Goal: Task Accomplishment & Management: Use online tool/utility

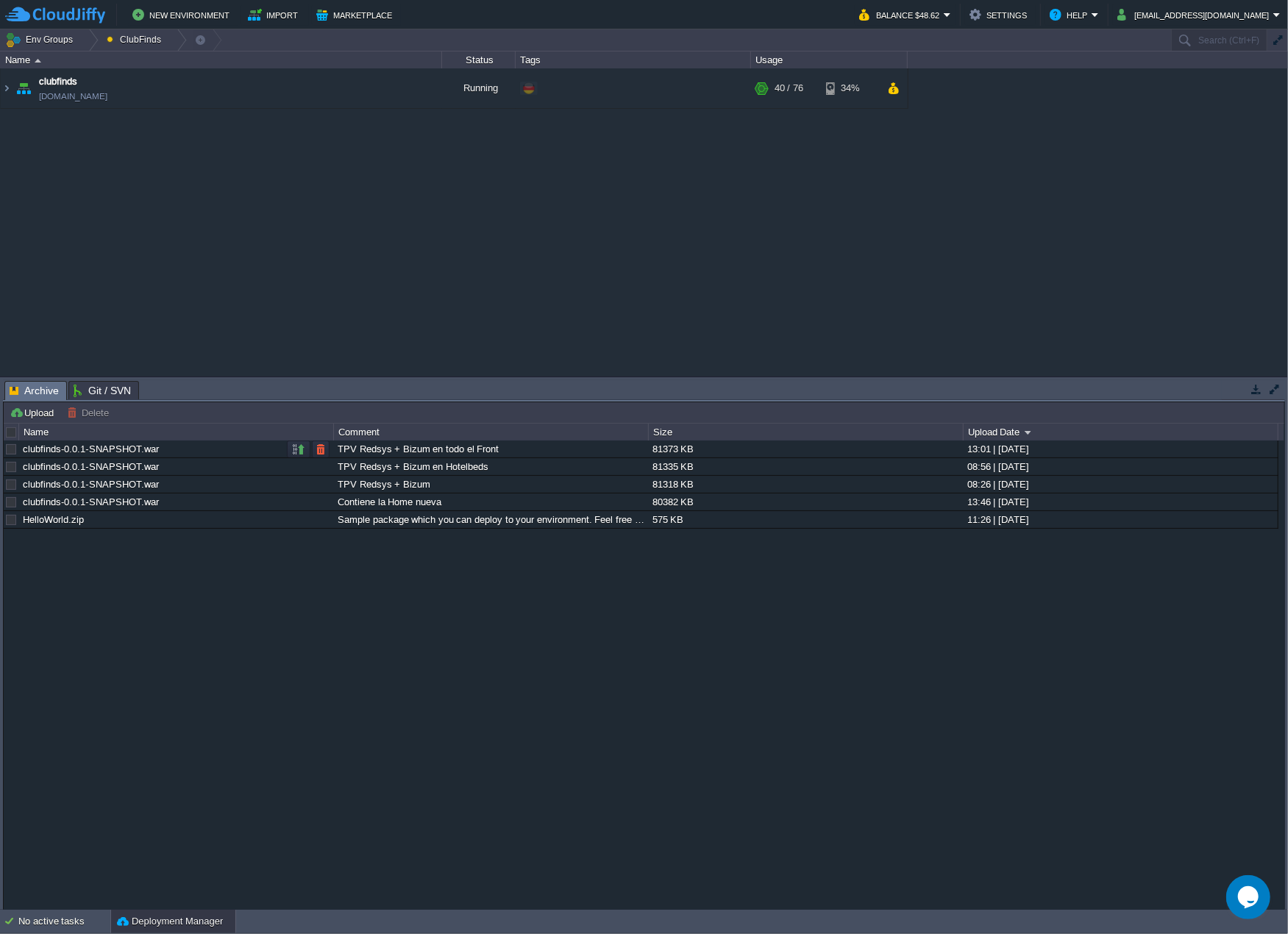
click at [369, 448] on div "TPV Redsys + Bizum en todo el Front" at bounding box center [491, 448] width 314 height 17
click at [323, 449] on button "button" at bounding box center [320, 449] width 13 height 13
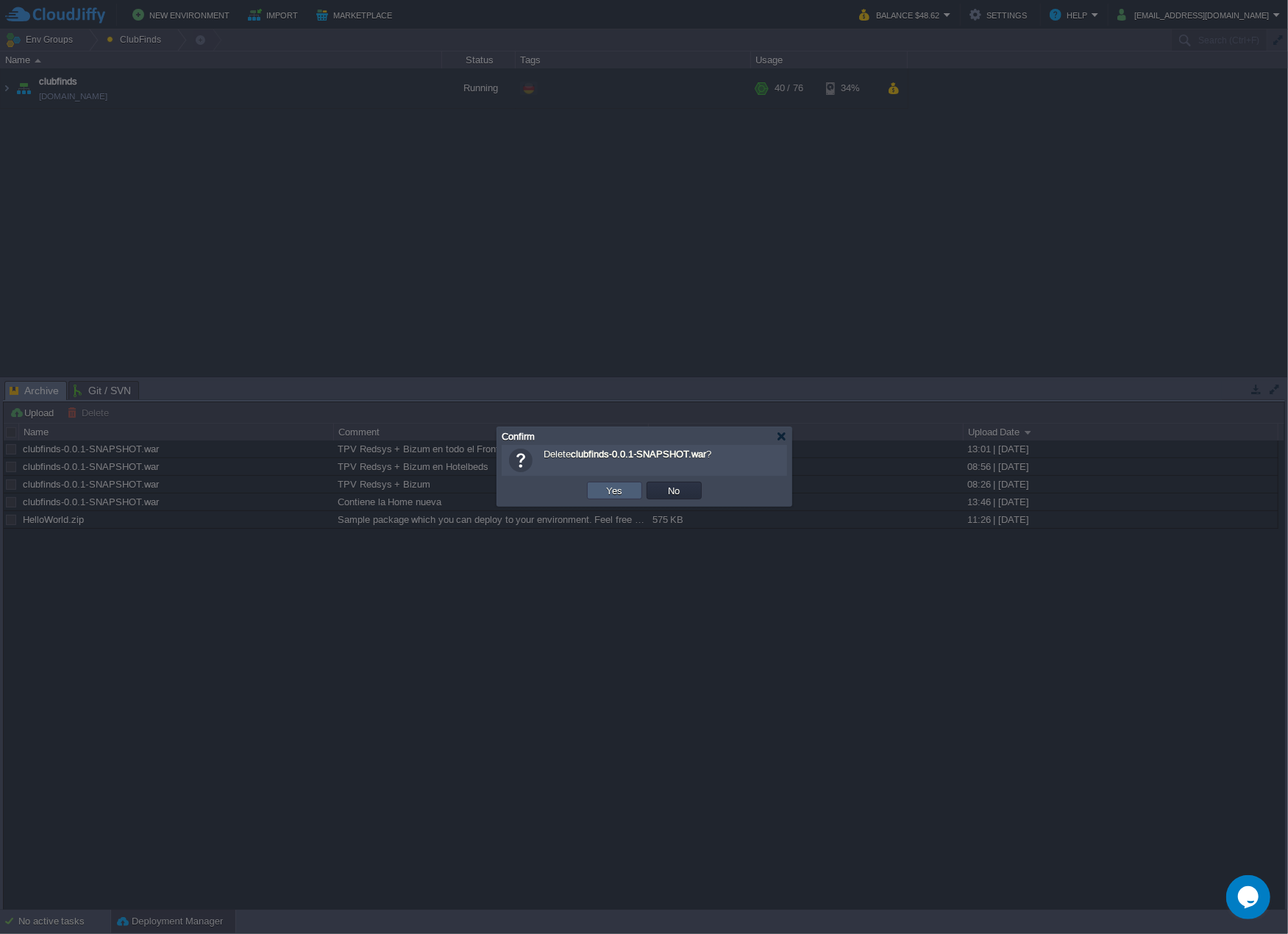
click at [617, 491] on button "Yes" at bounding box center [614, 490] width 25 height 13
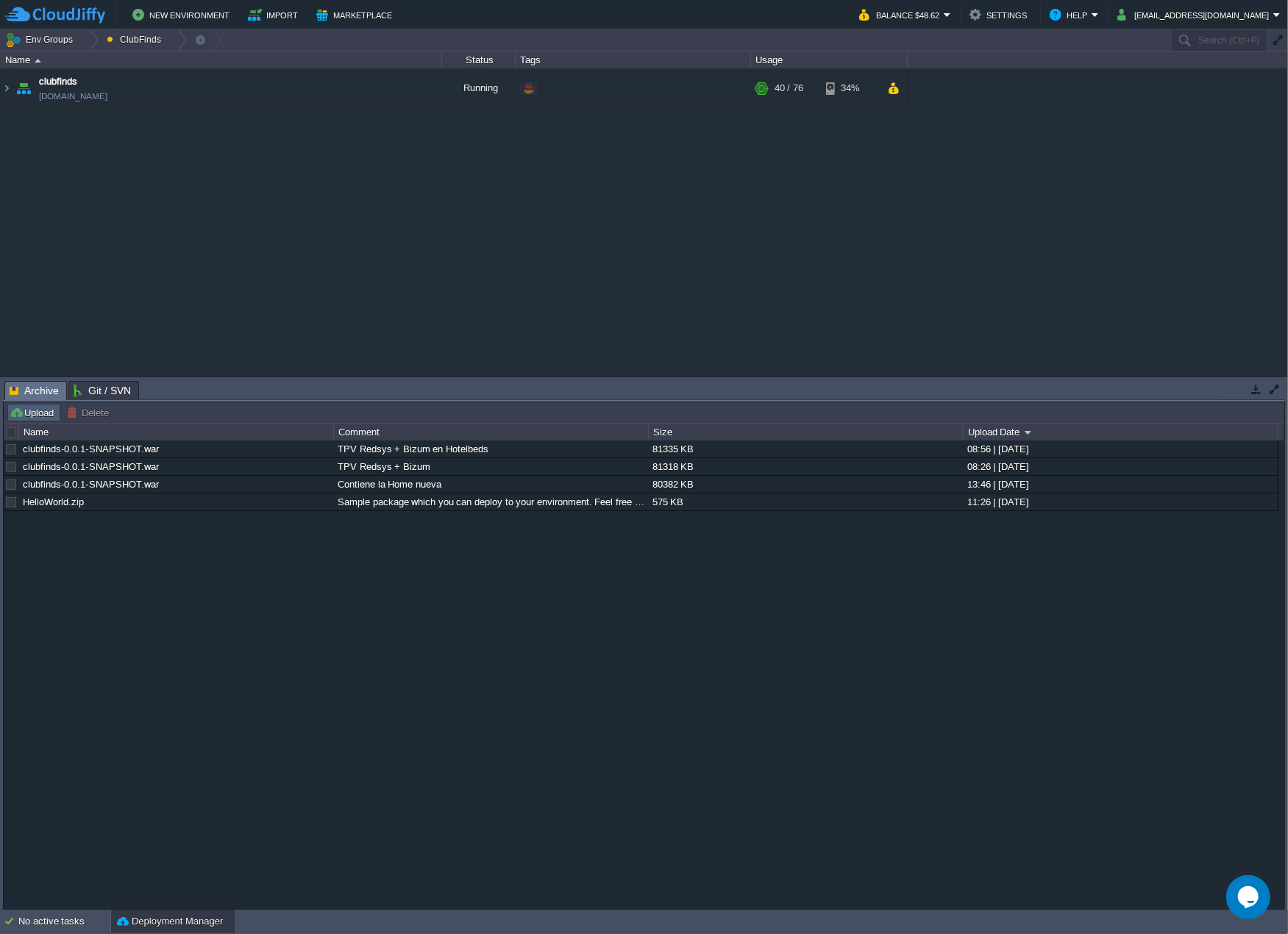
click at [48, 416] on button "Upload" at bounding box center [33, 412] width 48 height 13
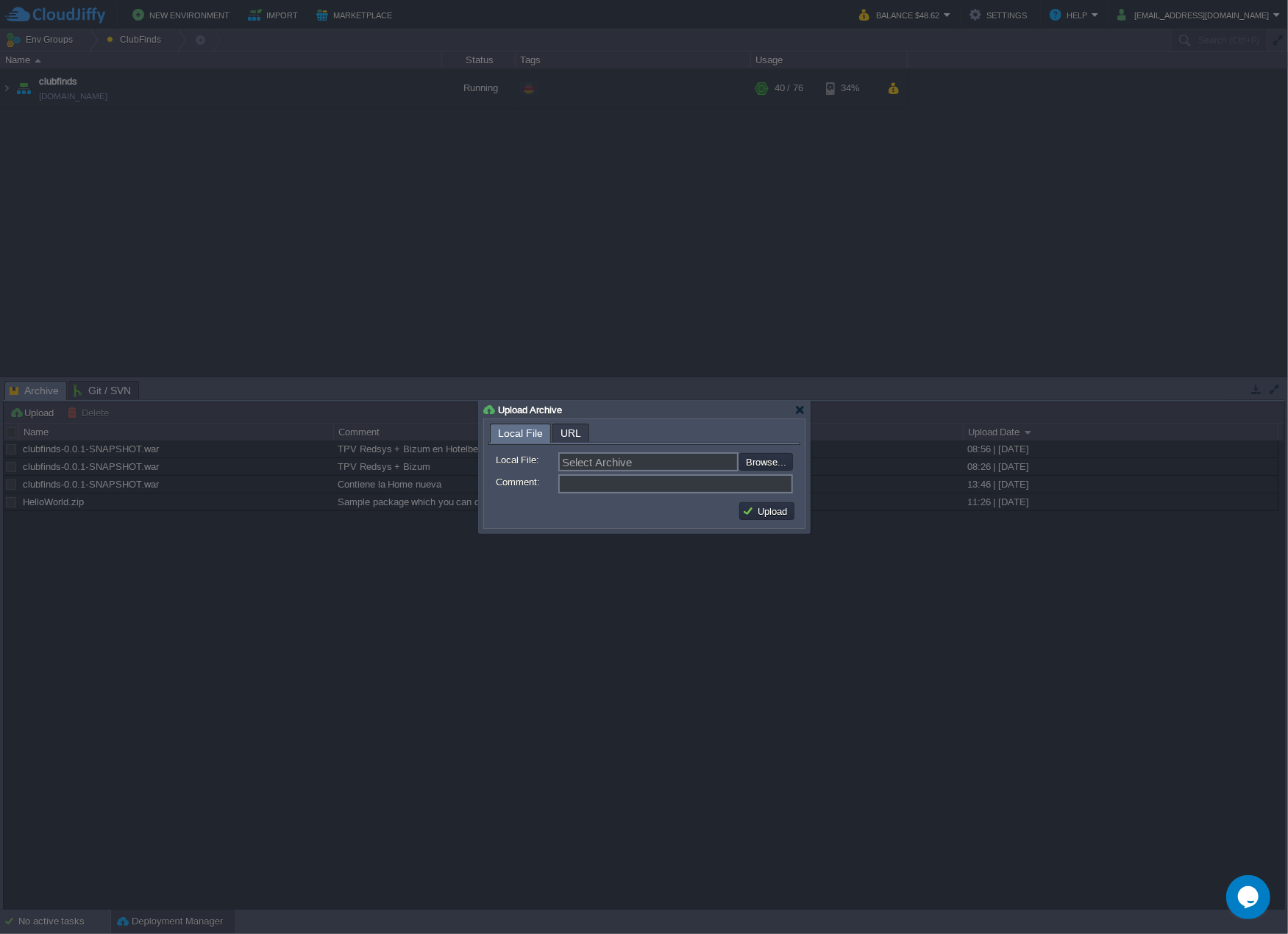
click at [608, 490] on input "Comment:" at bounding box center [675, 483] width 234 height 19
paste input "TPV Redsys + Bizum en todo el Front"
type input "TPV Redsys + Bizum en todo el Front"
click at [748, 461] on input "file" at bounding box center [700, 461] width 186 height 17
type input "C:\fakepath\clubfinds-0.0.1-SNAPSHOT.war"
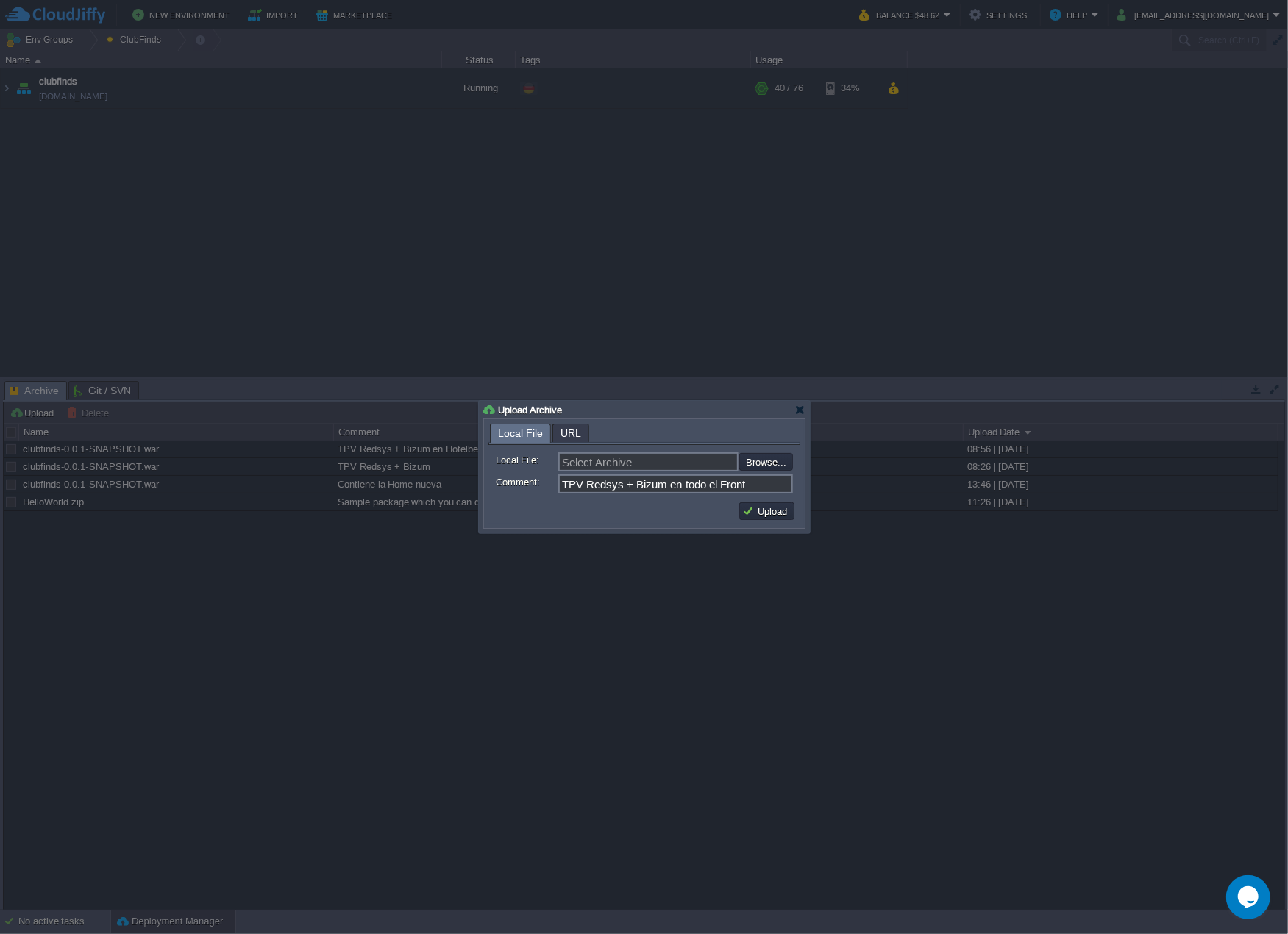
type input "clubfinds-0.0.1-SNAPSHOT.war"
click at [766, 511] on button "Upload" at bounding box center [767, 511] width 49 height 13
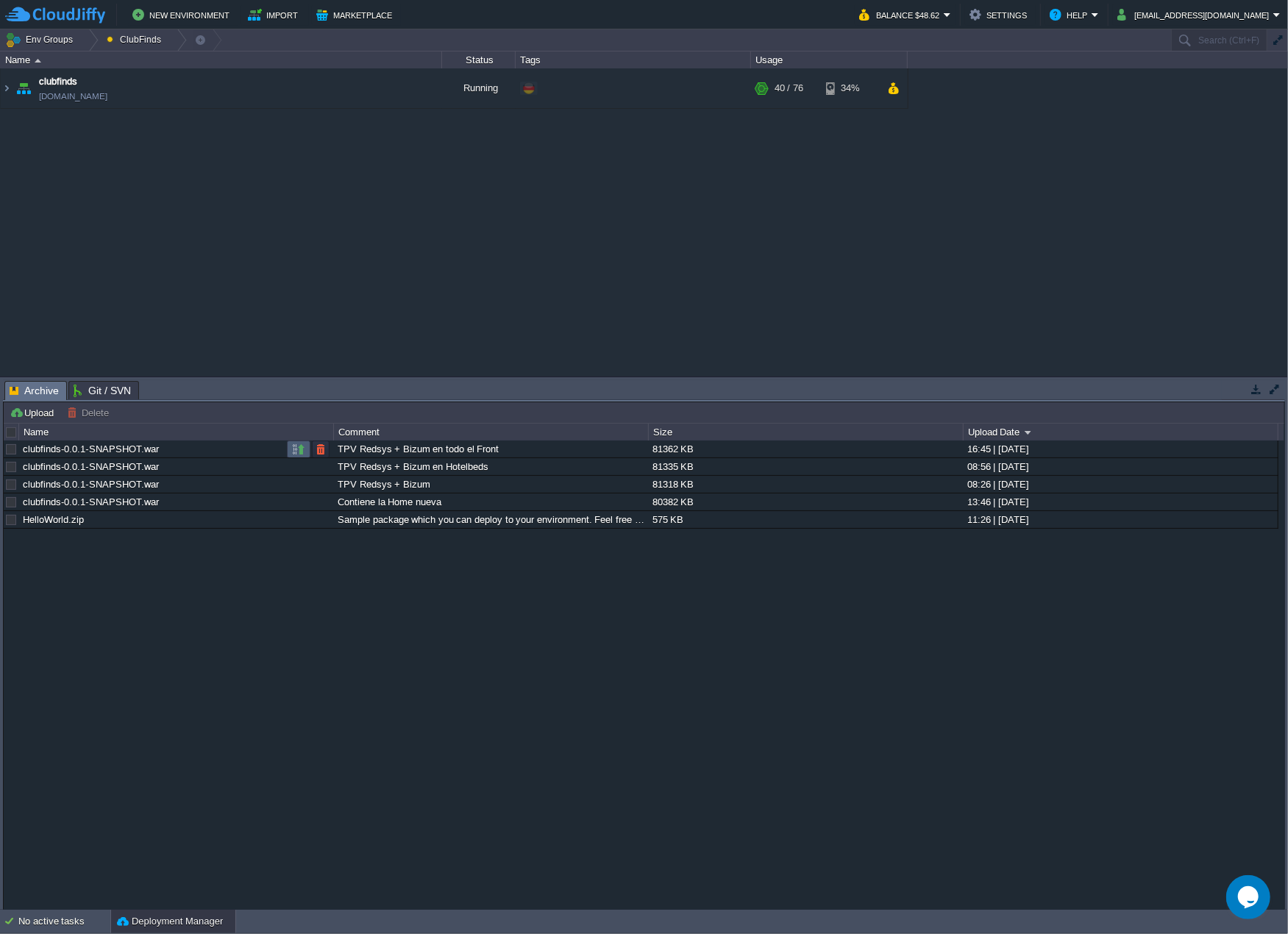
click at [295, 447] on button "button" at bounding box center [298, 449] width 13 height 13
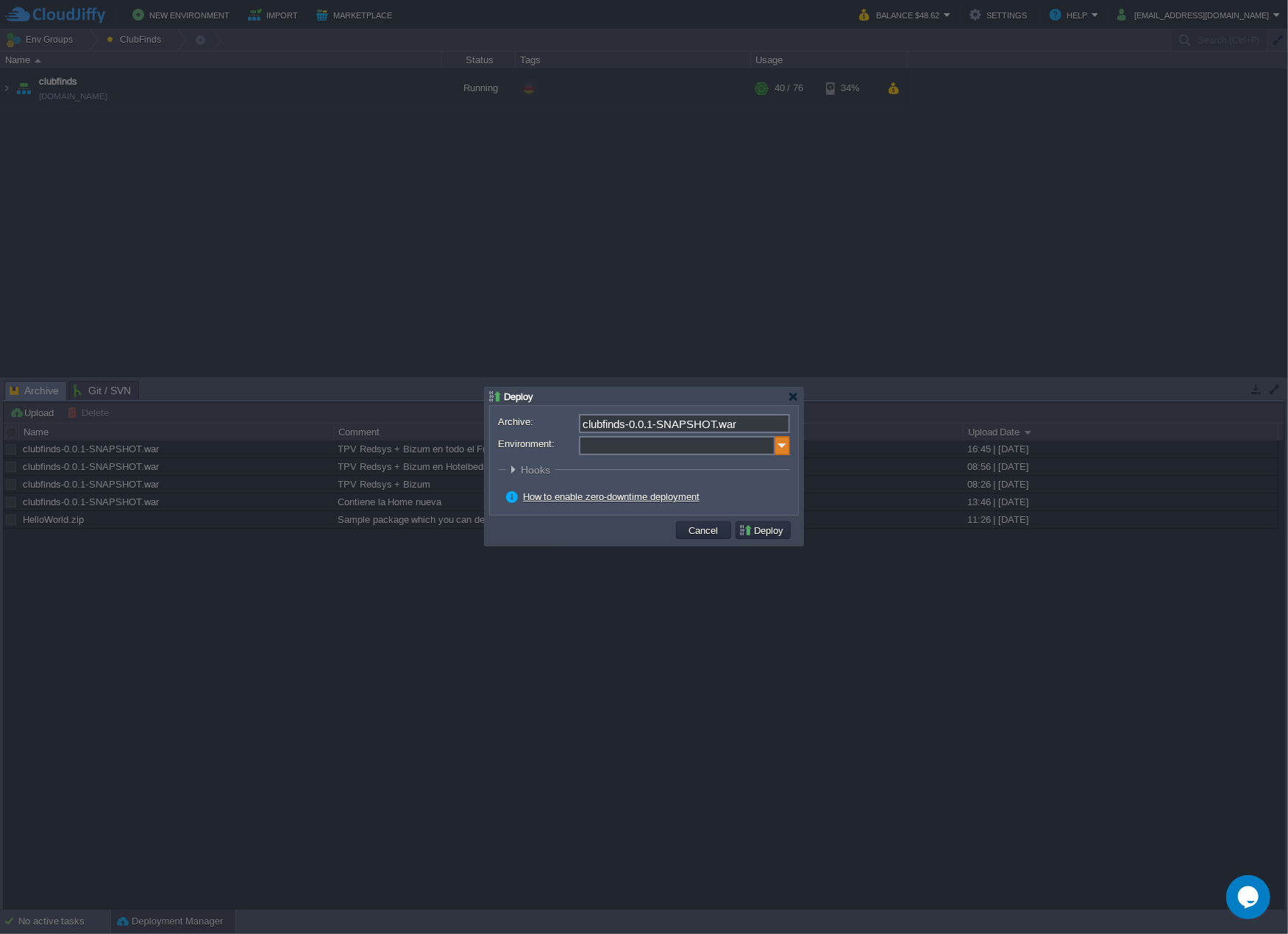
click at [786, 438] on img at bounding box center [782, 445] width 15 height 19
click at [684, 478] on div "clubfinds" at bounding box center [683, 468] width 210 height 22
click at [682, 483] on div "Application Servers Tomcat 9.0.109" at bounding box center [683, 493] width 210 height 28
type input "Application Servers (clubfinds)"
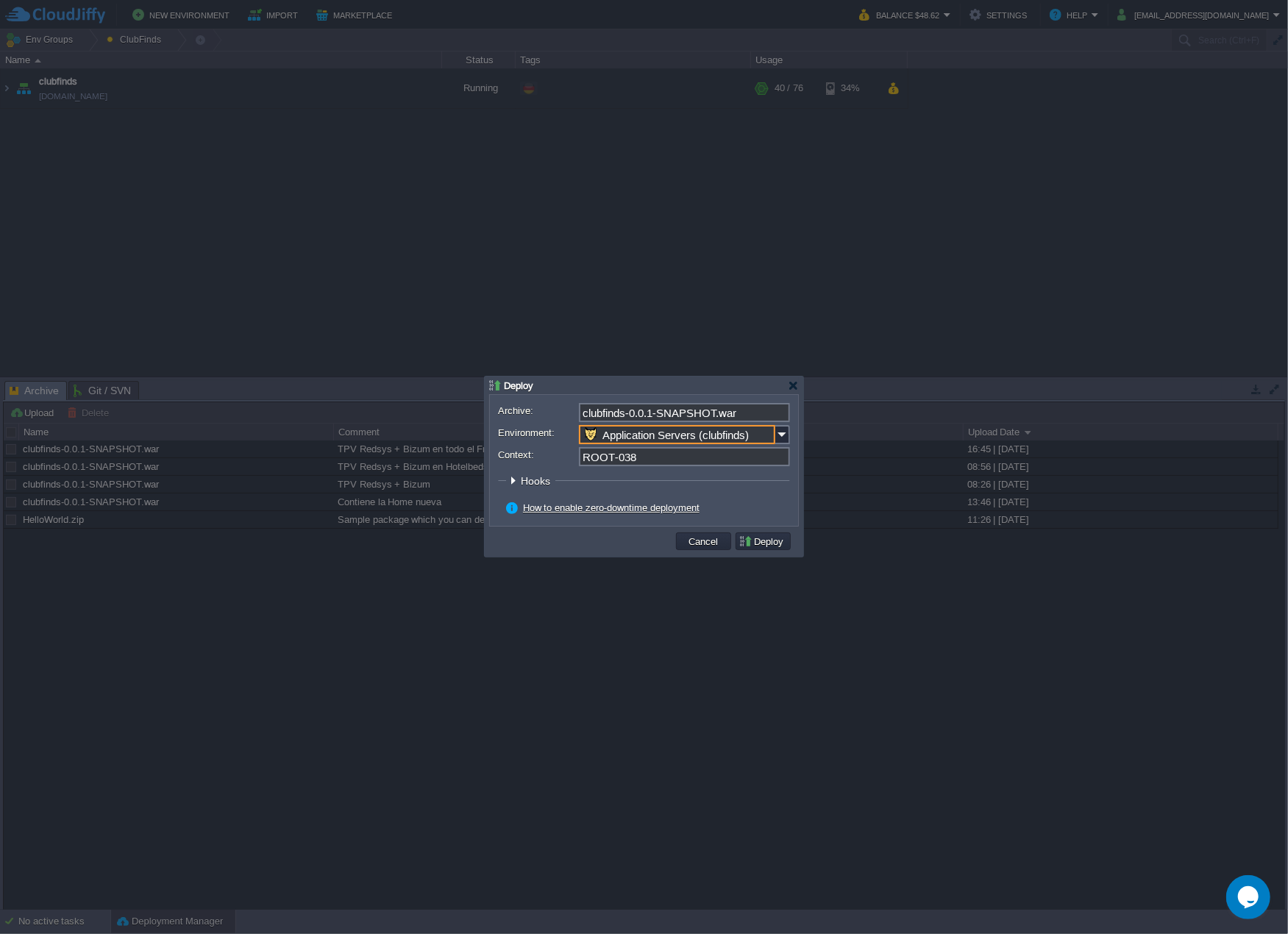
click at [668, 460] on input "ROOT-038" at bounding box center [684, 456] width 211 height 19
type input "ROOT"
click at [764, 540] on button "Deploy" at bounding box center [763, 541] width 49 height 13
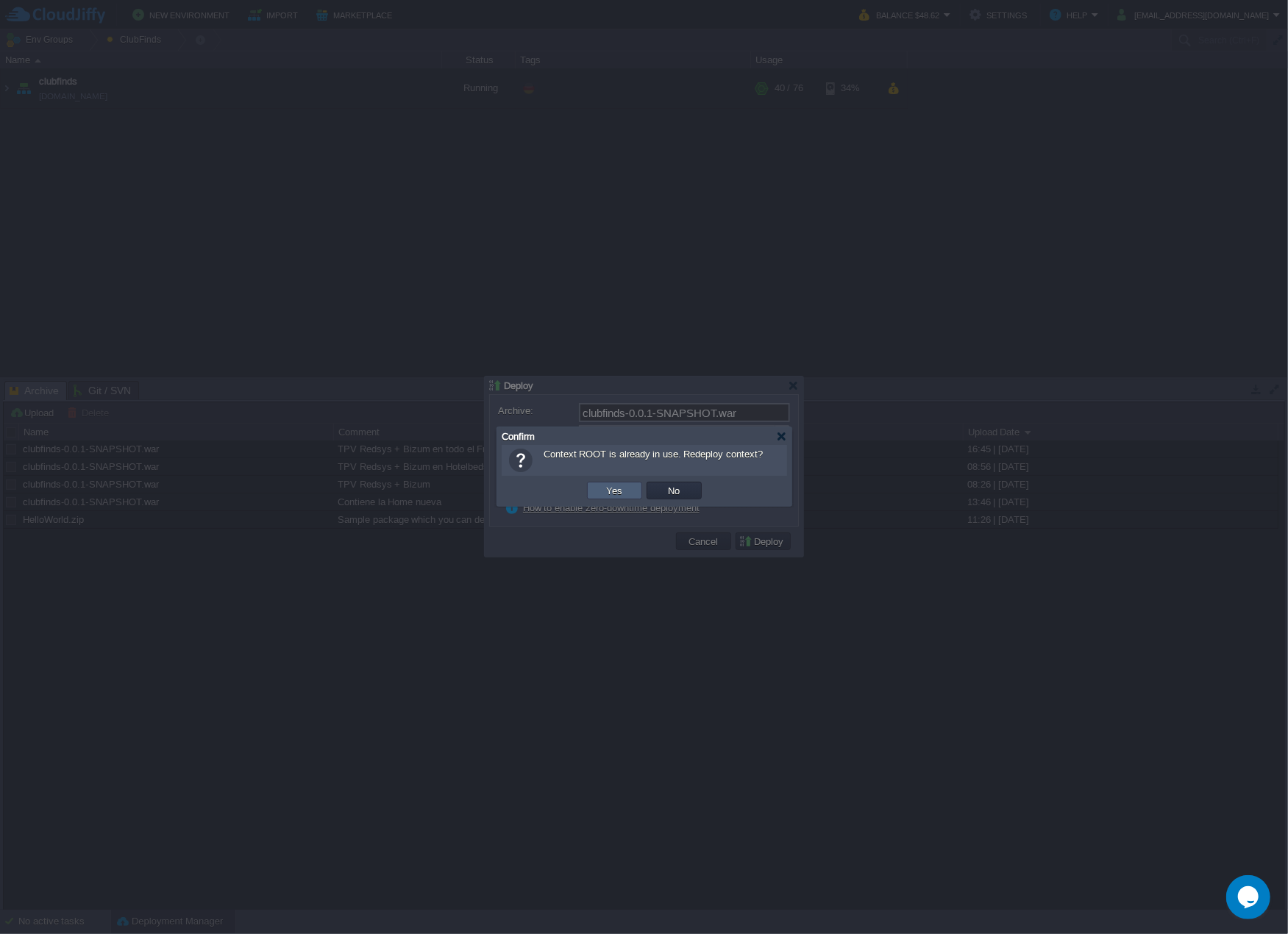
click at [610, 491] on button "Yes" at bounding box center [614, 490] width 25 height 13
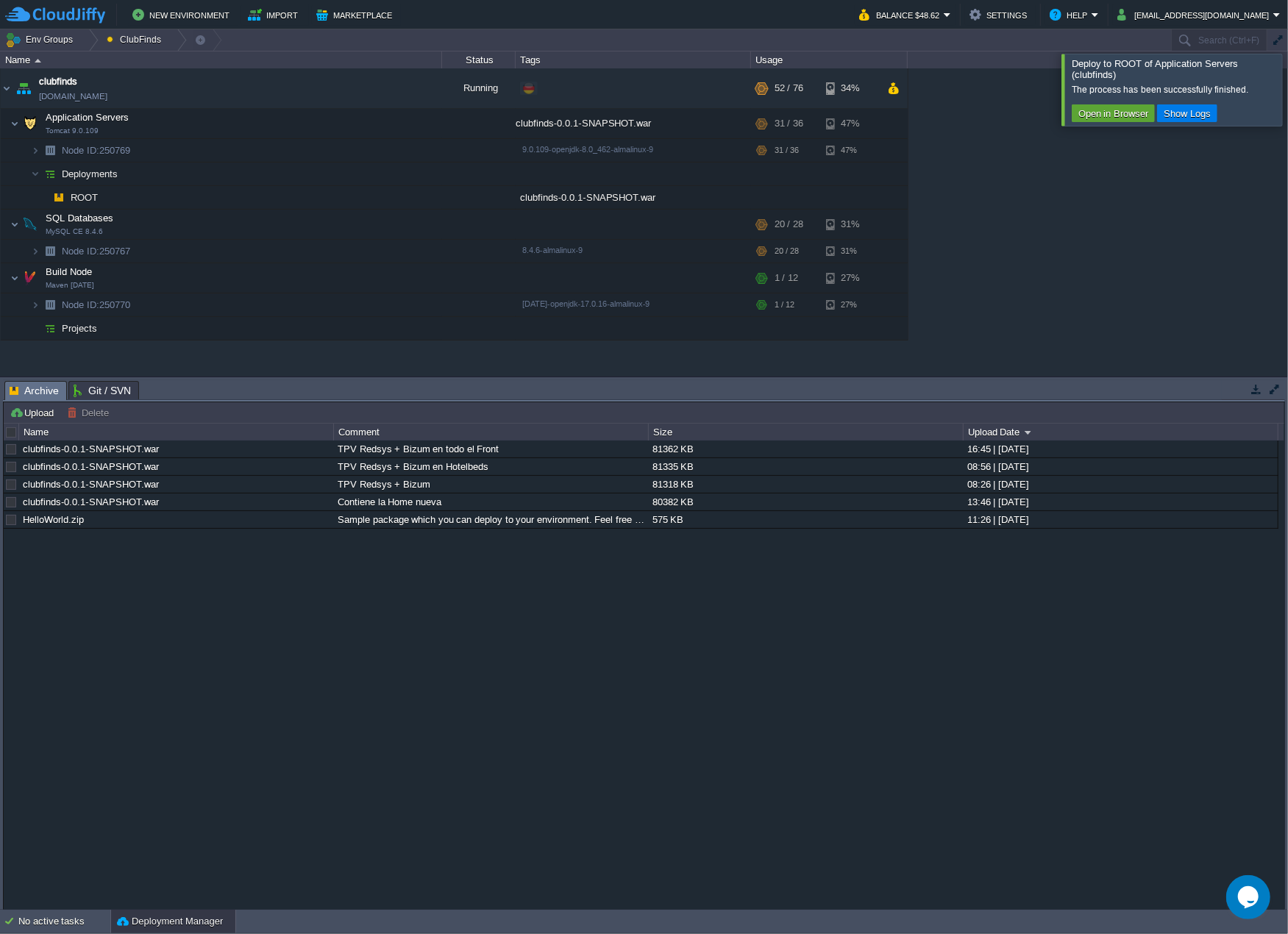
click at [1287, 87] on div at bounding box center [1305, 89] width 0 height 71
